Goal: Information Seeking & Learning: Check status

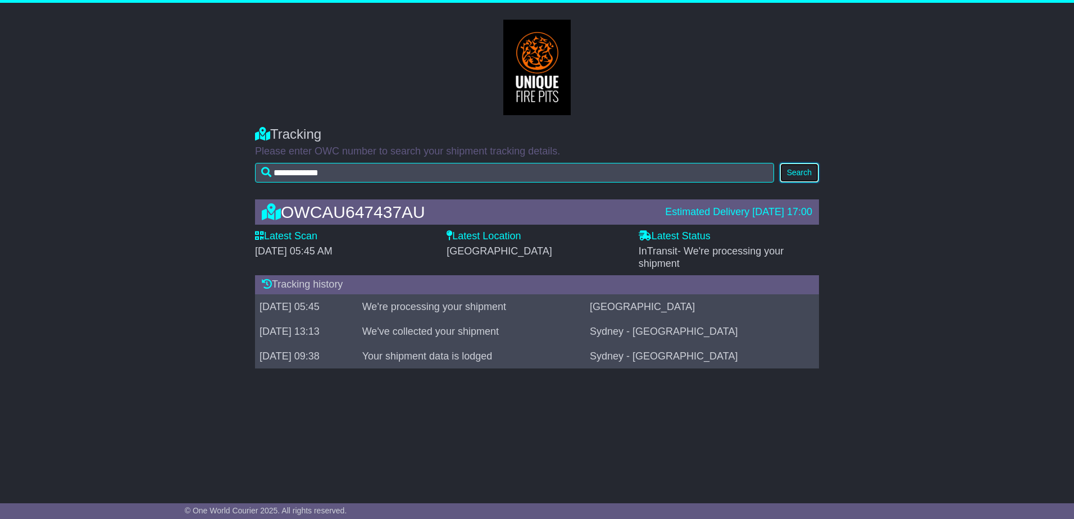
click at [800, 169] on button "Search" at bounding box center [799, 173] width 39 height 20
click at [783, 385] on div "OWCAU647437AU Estimated Delivery 18 Sep 2025 17:00 Latest Scan 18 September 202…" at bounding box center [536, 286] width 575 height 197
drag, startPoint x: 801, startPoint y: 164, endPoint x: 795, endPoint y: 166, distance: 6.6
click at [801, 164] on button "Search" at bounding box center [799, 173] width 39 height 20
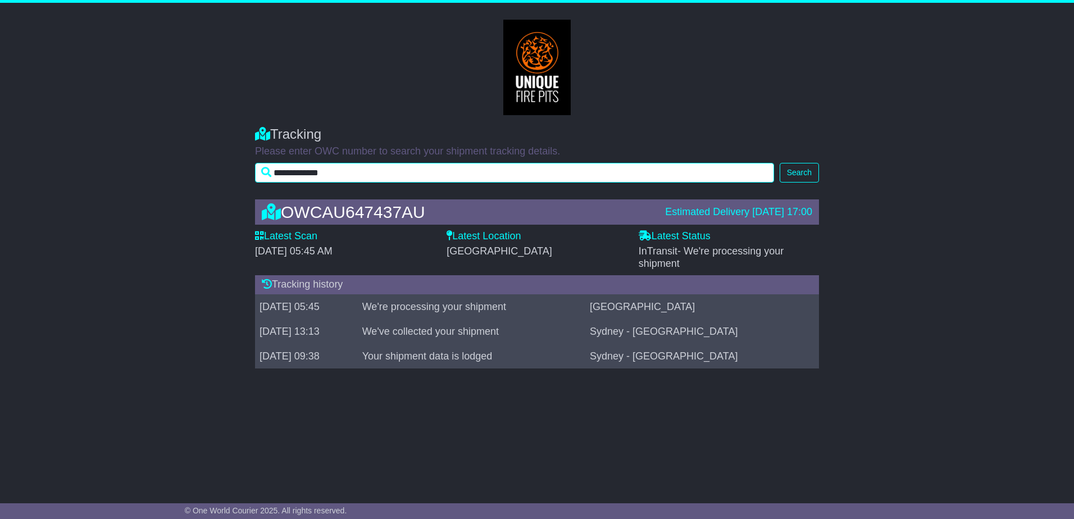
drag, startPoint x: 381, startPoint y: 174, endPoint x: 227, endPoint y: 169, distance: 154.0
click at [227, 169] on div "**********" at bounding box center [537, 151] width 1074 height 73
